Goal: Find specific page/section: Find specific page/section

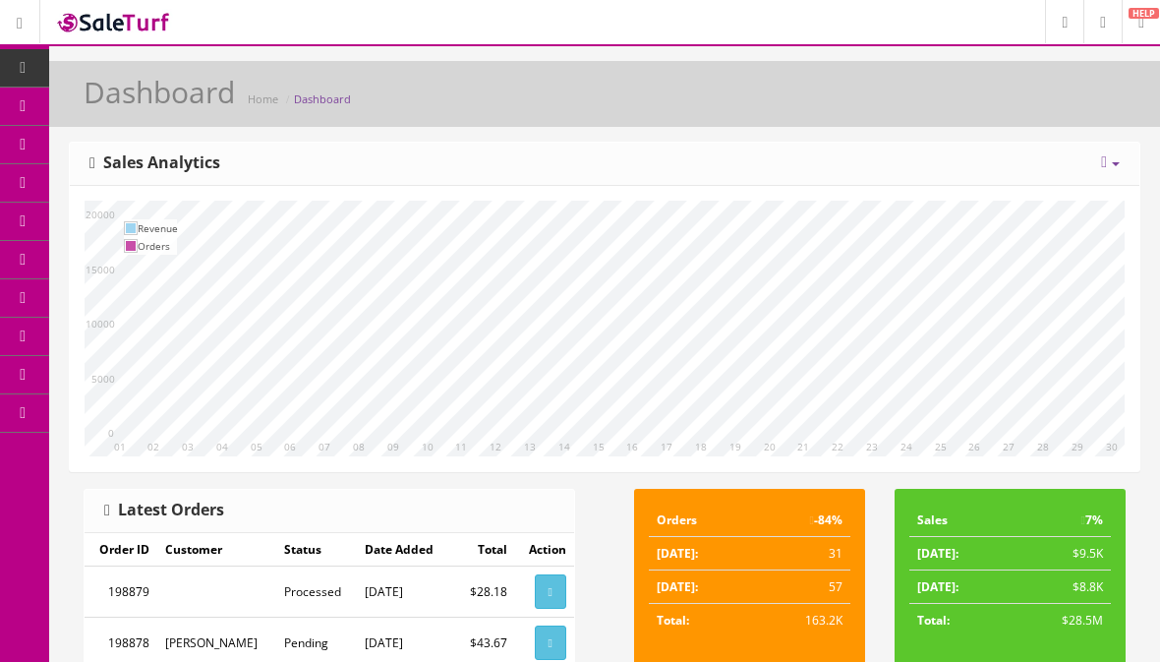
click at [1104, 165] on icon at bounding box center [1104, 162] width 6 height 16
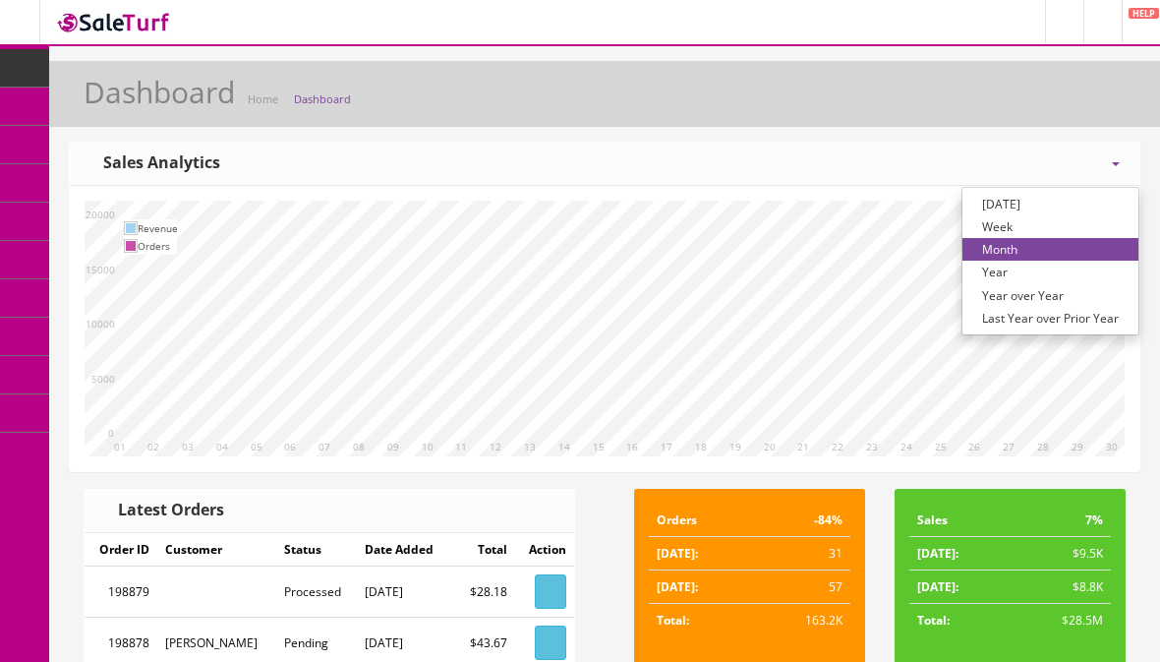
click at [1038, 297] on link "Year over Year" at bounding box center [1050, 295] width 176 height 23
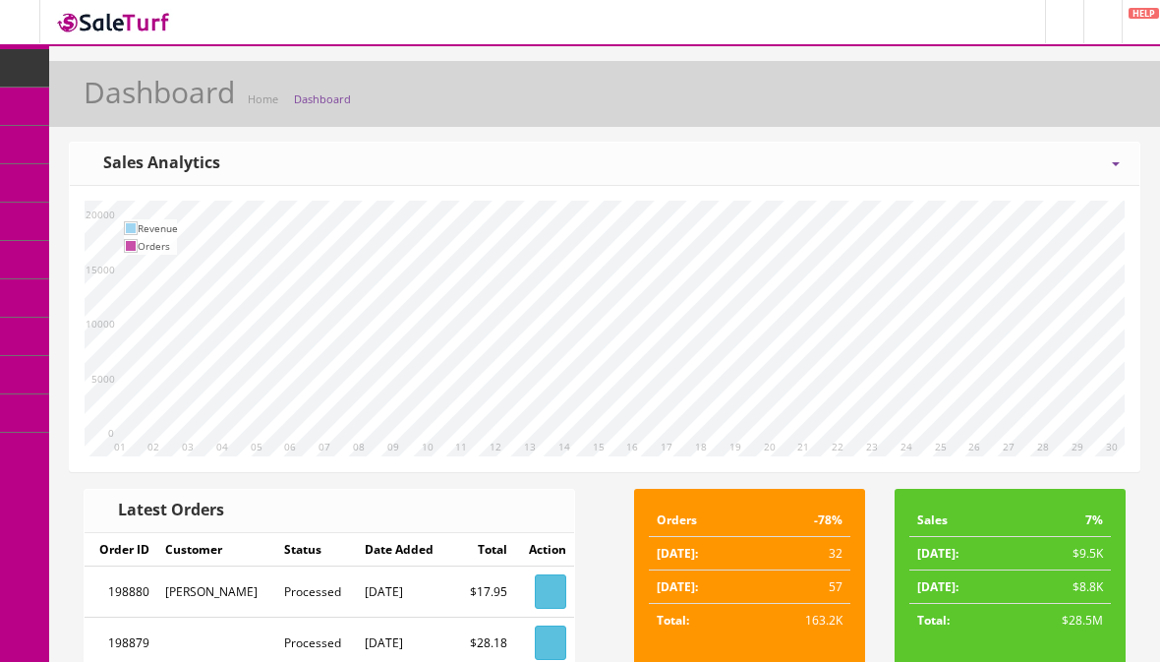
click at [23, 64] on icon at bounding box center [23, 68] width 21 height 16
click at [165, 109] on span "Products" at bounding box center [141, 105] width 48 height 17
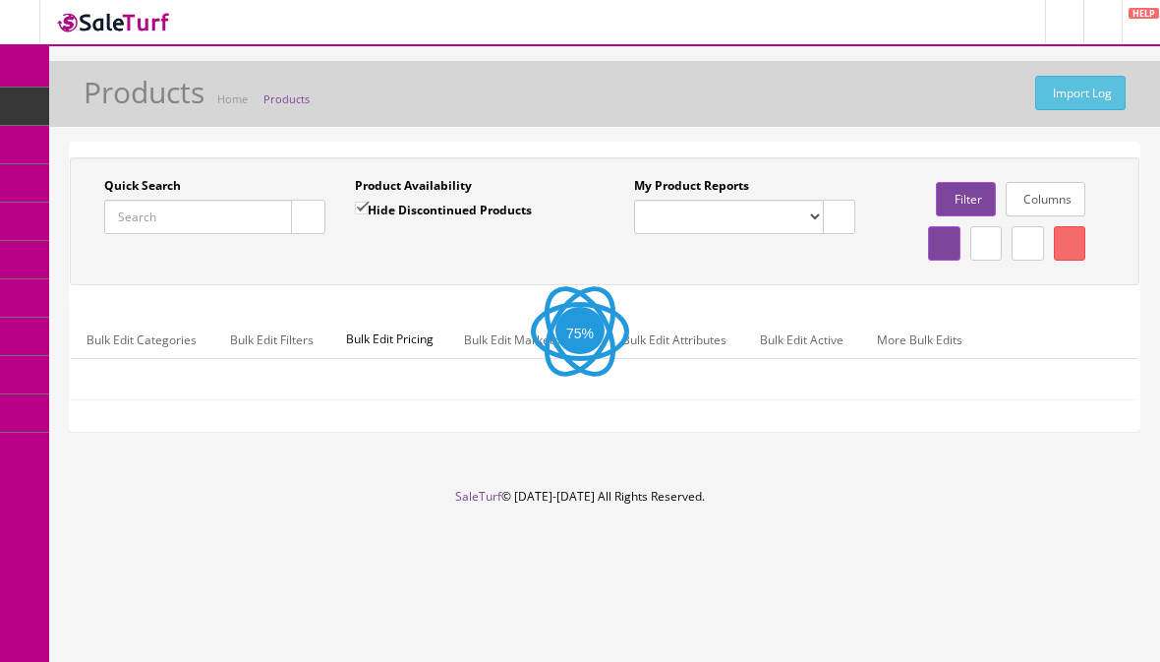
click at [235, 205] on input "Quick Search" at bounding box center [198, 217] width 188 height 34
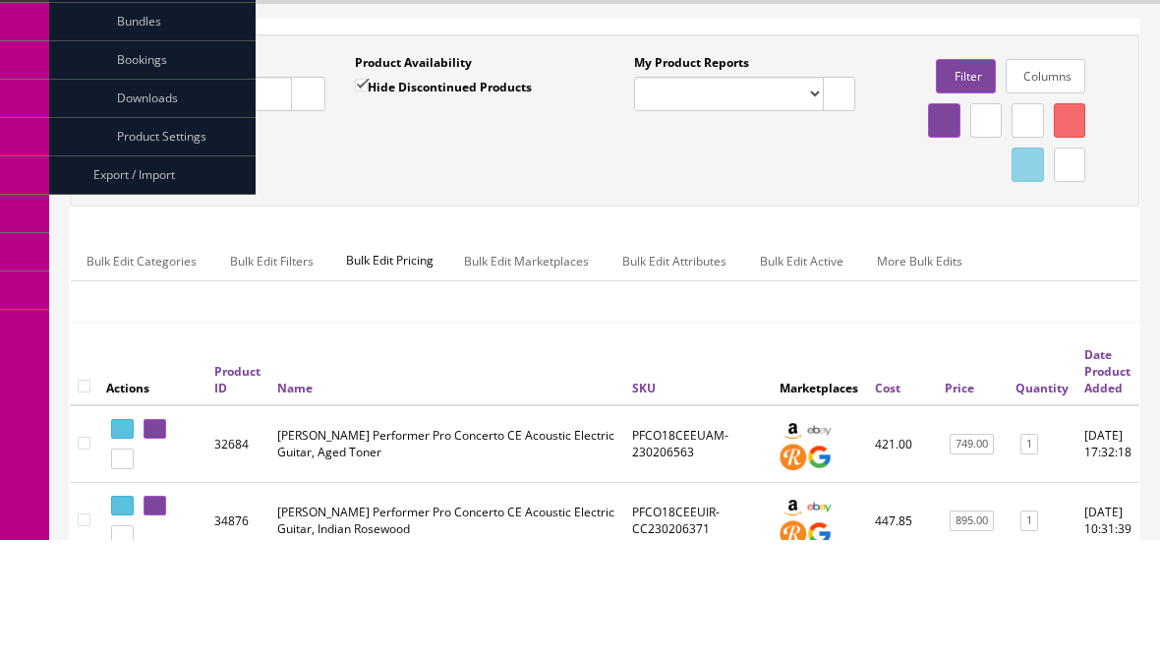
type input "Cbxnt"
click at [310, 211] on icon "button" at bounding box center [308, 217] width 7 height 12
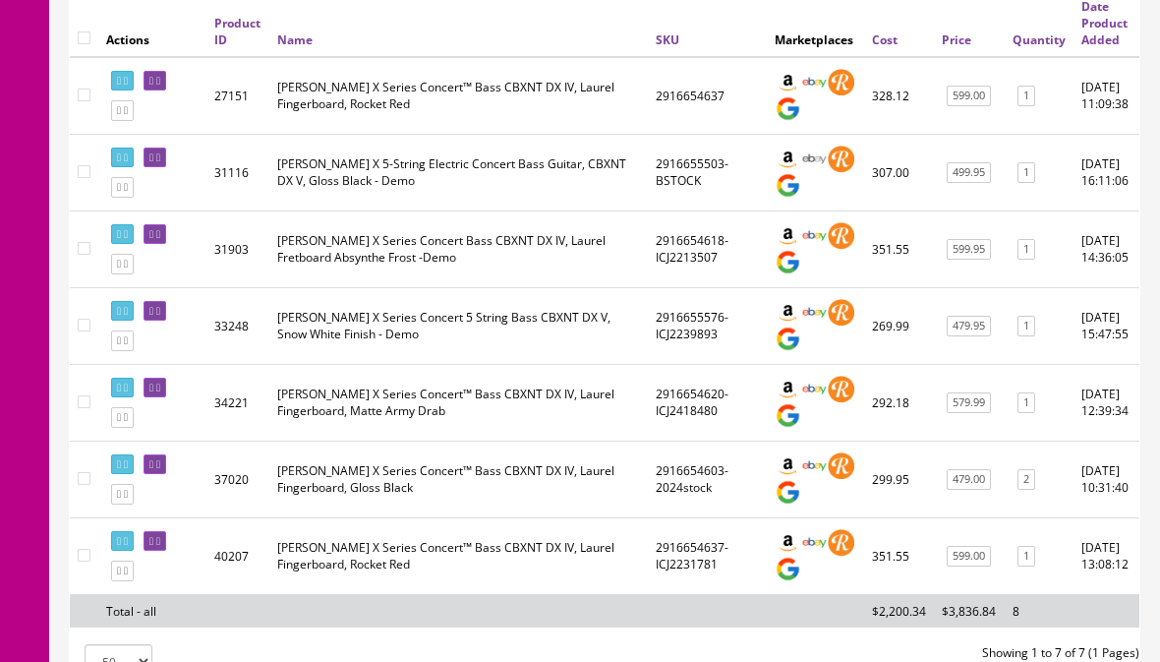
scroll to position [471, 0]
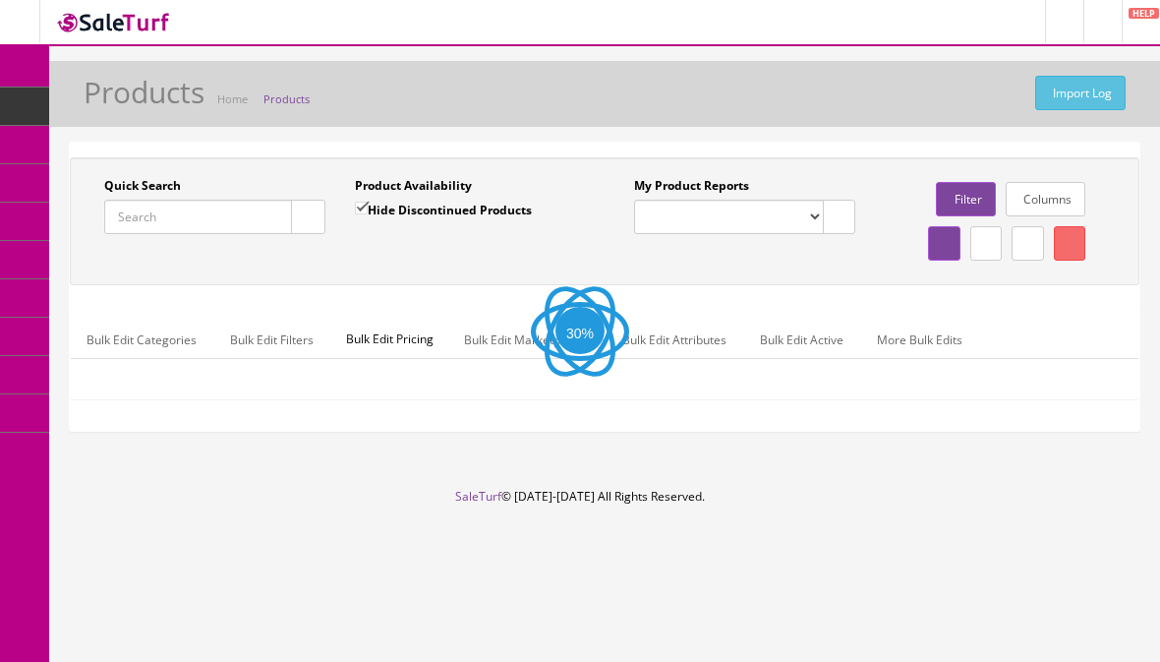
click at [235, 222] on input "Quick Search" at bounding box center [198, 217] width 188 height 34
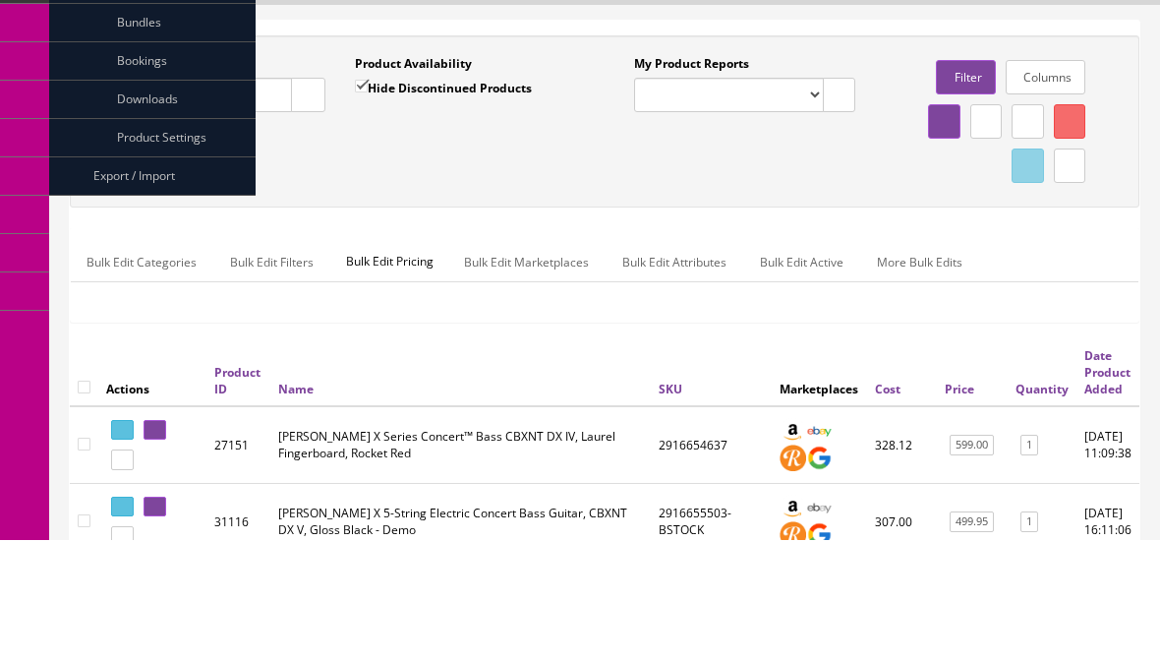
click at [287, 200] on input "Ovation 1619" at bounding box center [198, 217] width 188 height 34
type input "Ovation 1619"
click at [292, 200] on button "button" at bounding box center [308, 217] width 34 height 34
